Goal: Find specific page/section: Find specific page/section

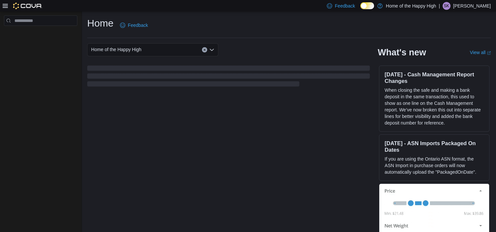
drag, startPoint x: 0, startPoint y: 0, endPoint x: 211, endPoint y: 53, distance: 218.1
click at [211, 53] on div "Home of the Happy High What's new View all (opens in a new tab or window) [DATE…" at bounding box center [289, 140] width 404 height 195
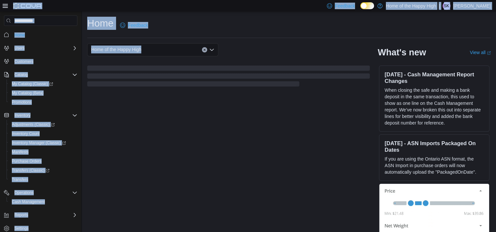
drag, startPoint x: 211, startPoint y: 53, endPoint x: 156, endPoint y: -34, distance: 103.6
click at [156, 0] on html "Feedback Dark Mode Home of the Happy High | SK [PERSON_NAME] Home Users Custome…" at bounding box center [248, 116] width 496 height 232
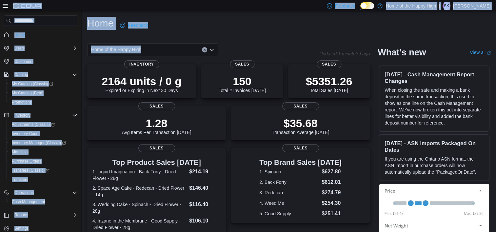
click at [164, 25] on div "Home Feedback" at bounding box center [289, 25] width 404 height 17
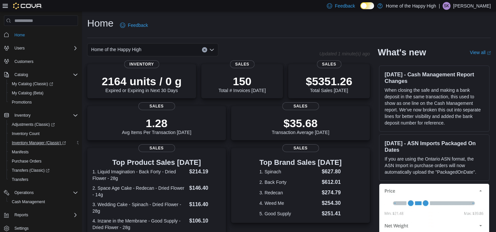
scroll to position [16, 0]
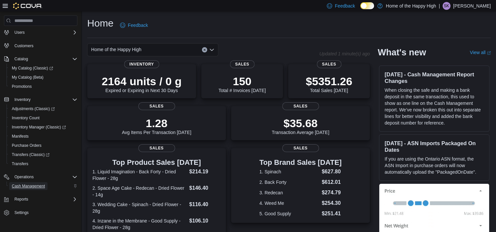
click at [30, 184] on span "Cash Management" at bounding box center [28, 186] width 33 height 5
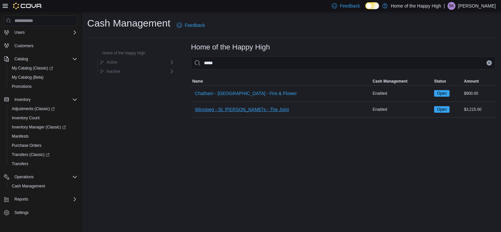
type input "*****"
click at [234, 109] on span "Winnipeg - St. [PERSON_NAME]'s - The Joint" at bounding box center [242, 109] width 94 height 7
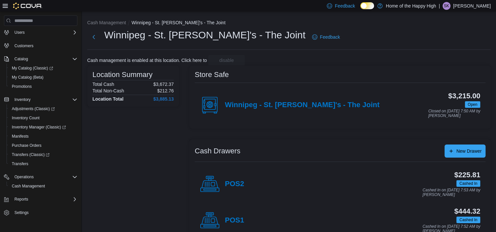
scroll to position [17, 0]
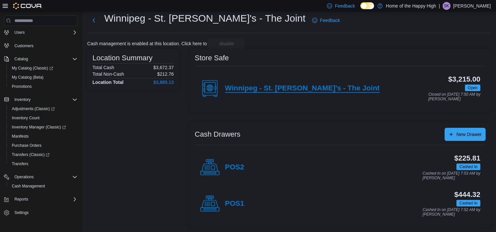
click at [319, 86] on h4 "Winnipeg - St. [PERSON_NAME]'s - The Joint" at bounding box center [302, 88] width 155 height 9
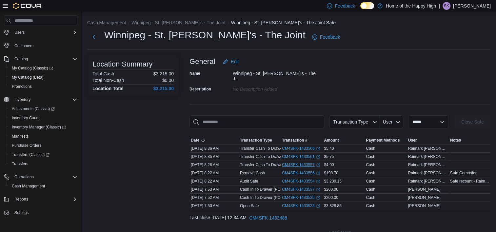
scroll to position [9, 0]
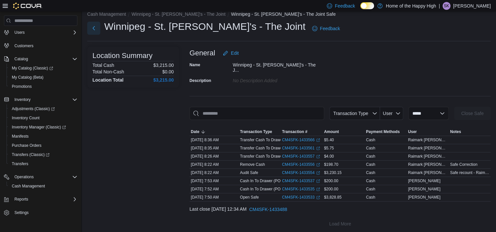
click at [97, 27] on button "Next" at bounding box center [93, 28] width 13 height 13
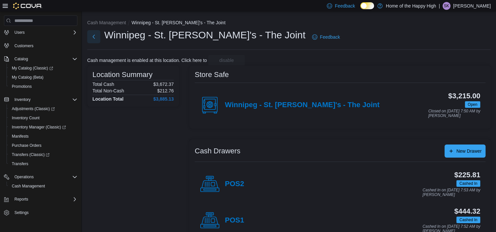
click at [93, 41] on button "Next" at bounding box center [93, 36] width 13 height 13
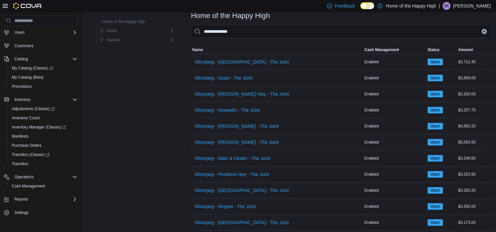
scroll to position [55, 0]
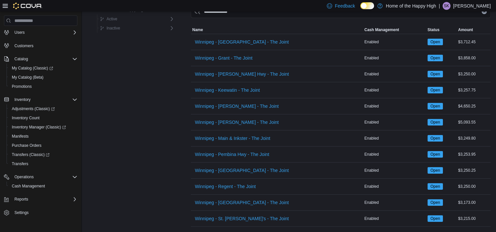
type input "**********"
